Goal: Task Accomplishment & Management: Use online tool/utility

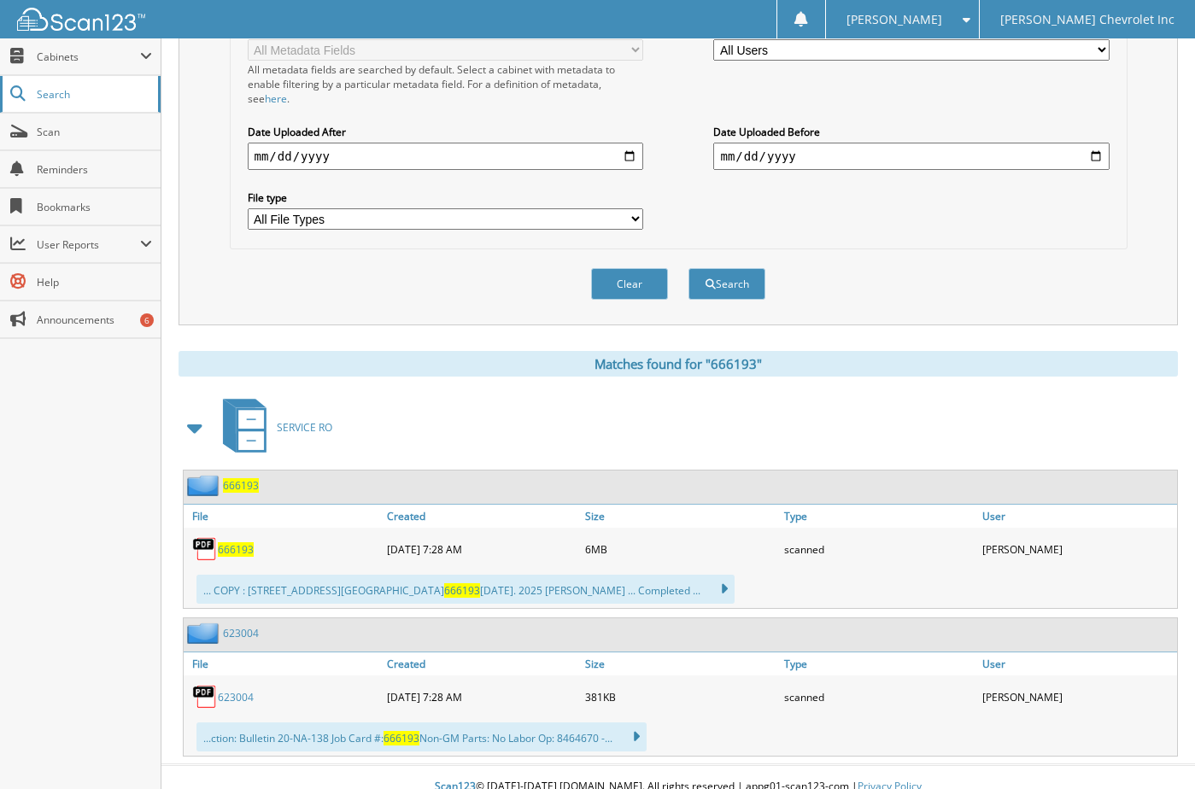
click at [39, 97] on span "Search" at bounding box center [93, 94] width 113 height 15
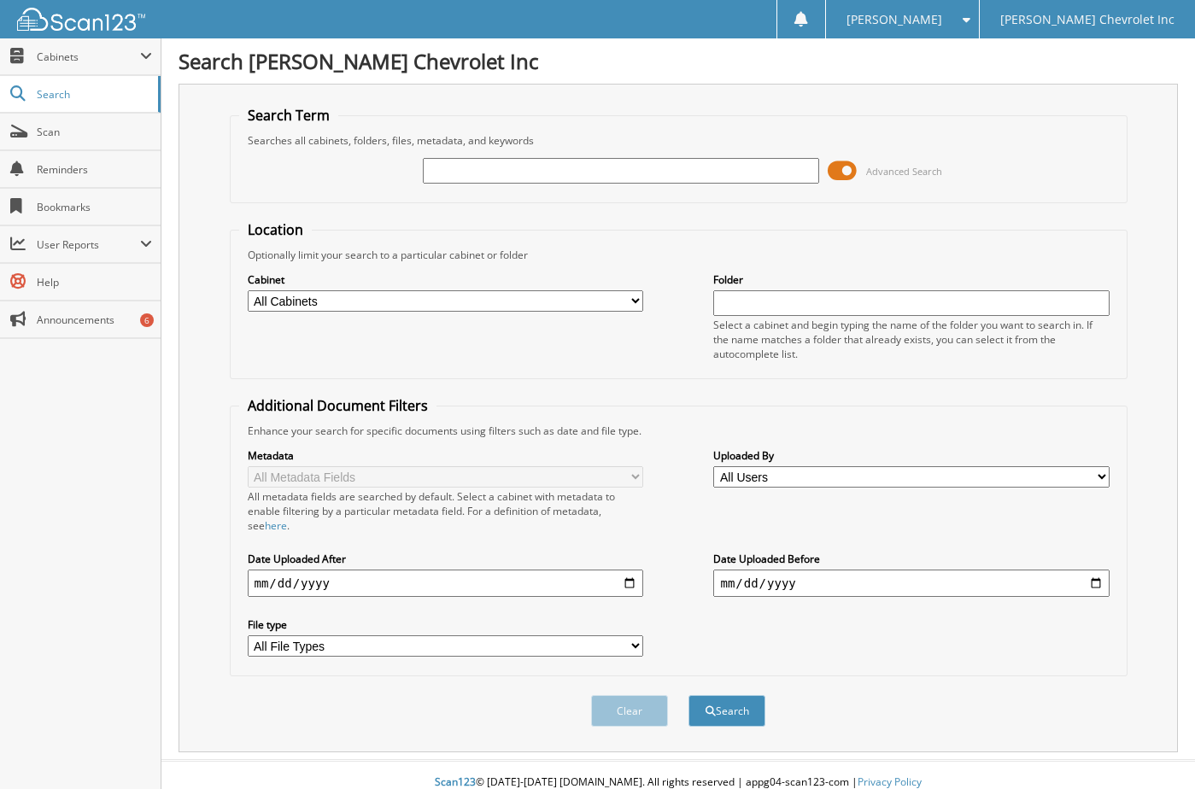
click at [521, 179] on input "text" at bounding box center [620, 171] width 395 height 26
type input "686033"
click at [688, 695] on button "Search" at bounding box center [726, 711] width 77 height 32
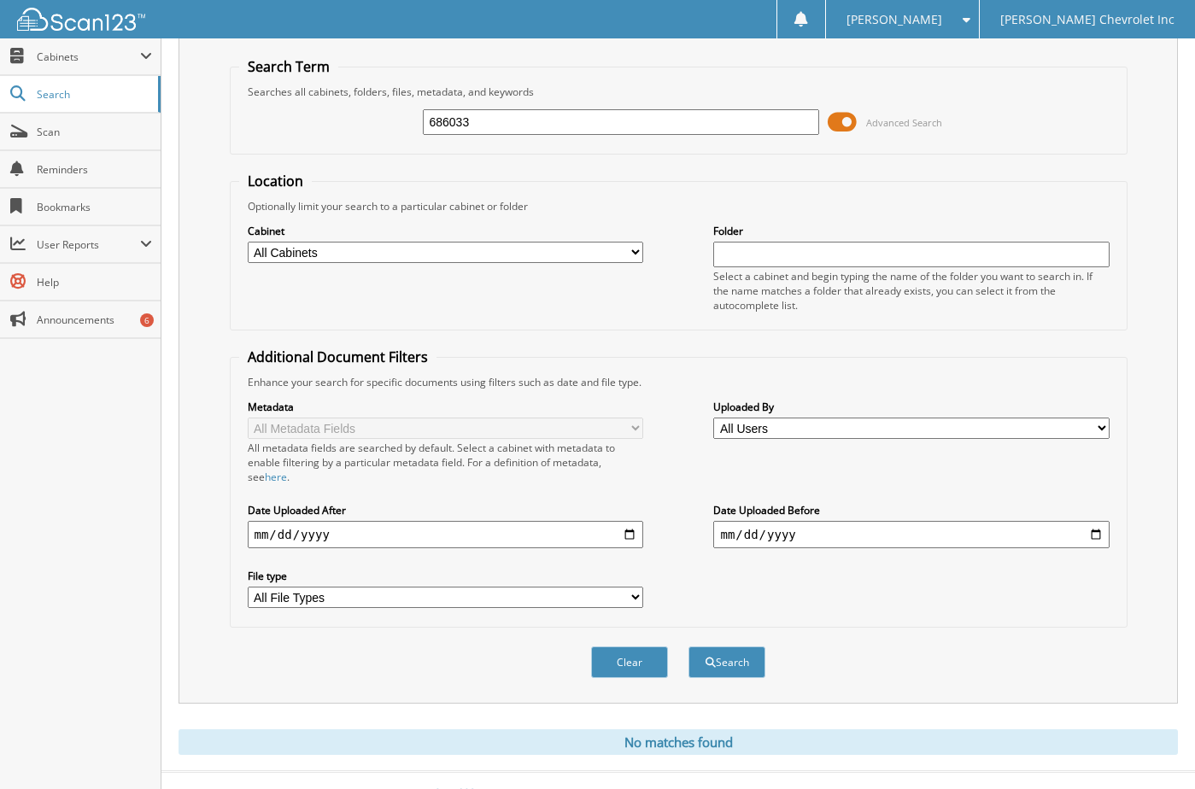
scroll to position [75, 0]
